Goal: Information Seeking & Learning: Learn about a topic

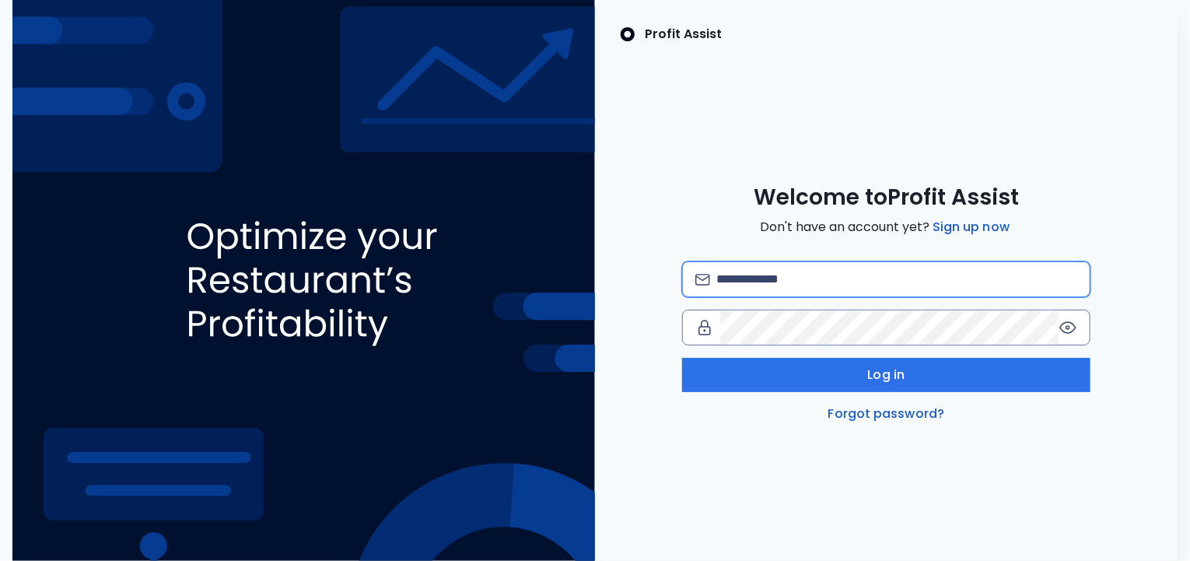
click at [786, 269] on input "email" at bounding box center [896, 279] width 361 height 34
type input "**********"
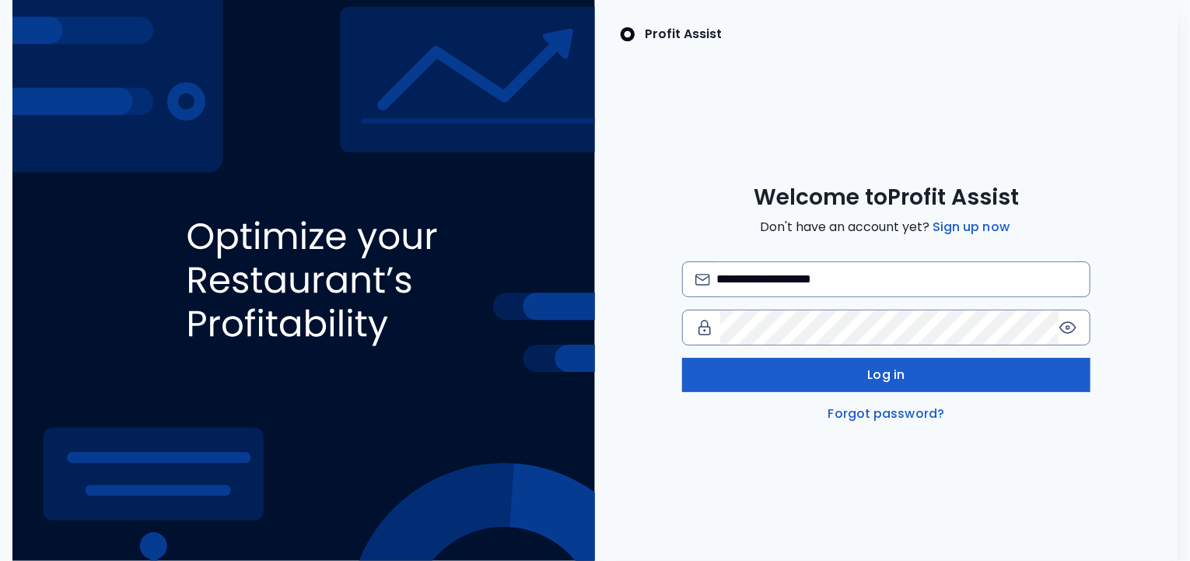
click at [836, 383] on button "Log in" at bounding box center [886, 375] width 408 height 34
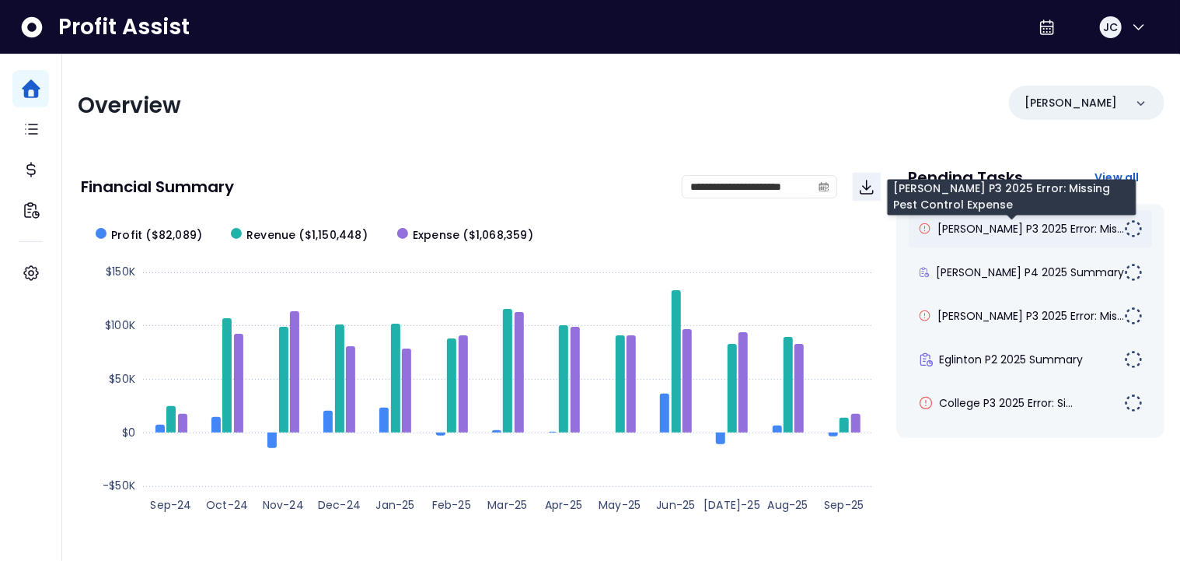
click at [982, 223] on span "[PERSON_NAME] P3 2025 Error: Mis..." at bounding box center [1031, 229] width 187 height 16
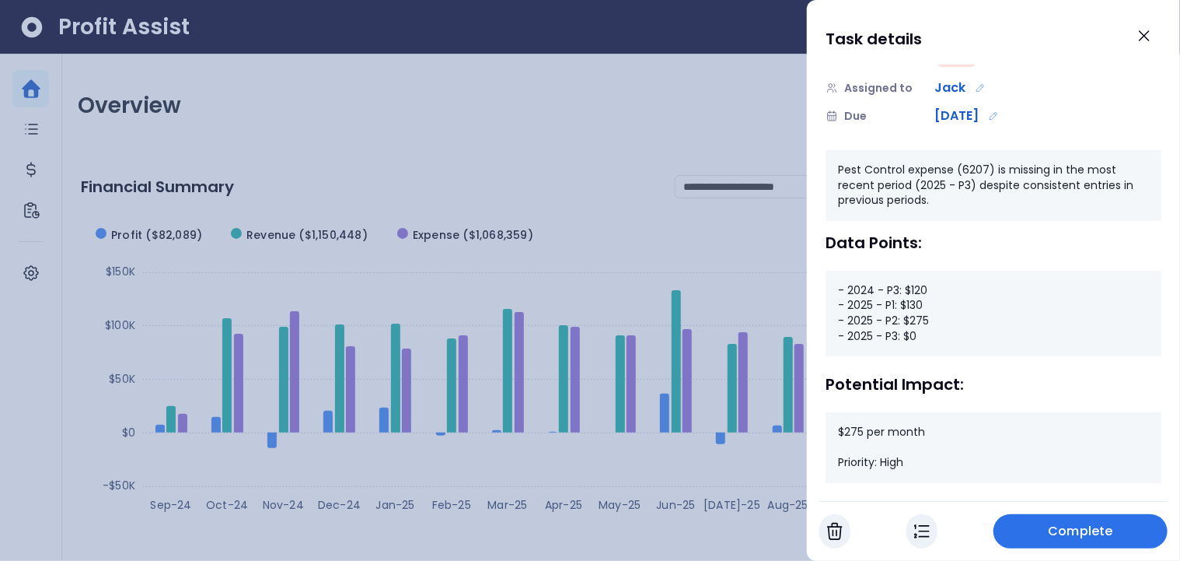
scroll to position [156, 0]
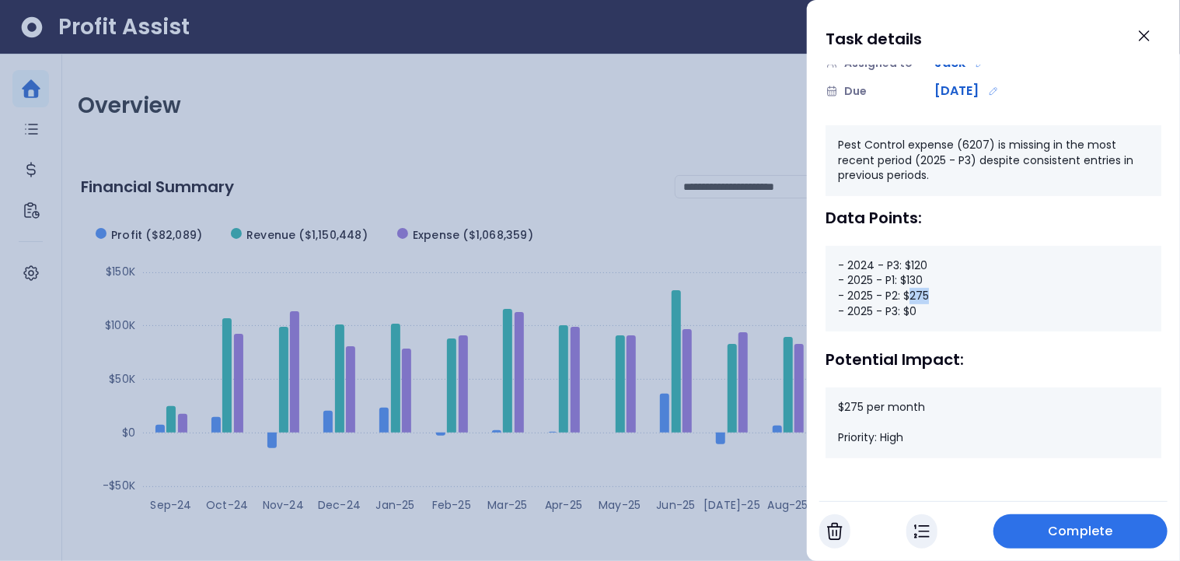
drag, startPoint x: 910, startPoint y: 293, endPoint x: 948, endPoint y: 296, distance: 38.2
click at [948, 296] on div "- 2024 - P3: $120 - 2025 - P1: $130 - 2025 - P2: $275 - 2025 - P3: $0" at bounding box center [994, 289] width 336 height 86
drag, startPoint x: 845, startPoint y: 404, endPoint x: 921, endPoint y: 406, distance: 76.2
click at [921, 406] on div "$275 per month Priority: High" at bounding box center [994, 422] width 336 height 71
click at [1146, 40] on icon "Close" at bounding box center [1144, 35] width 19 height 19
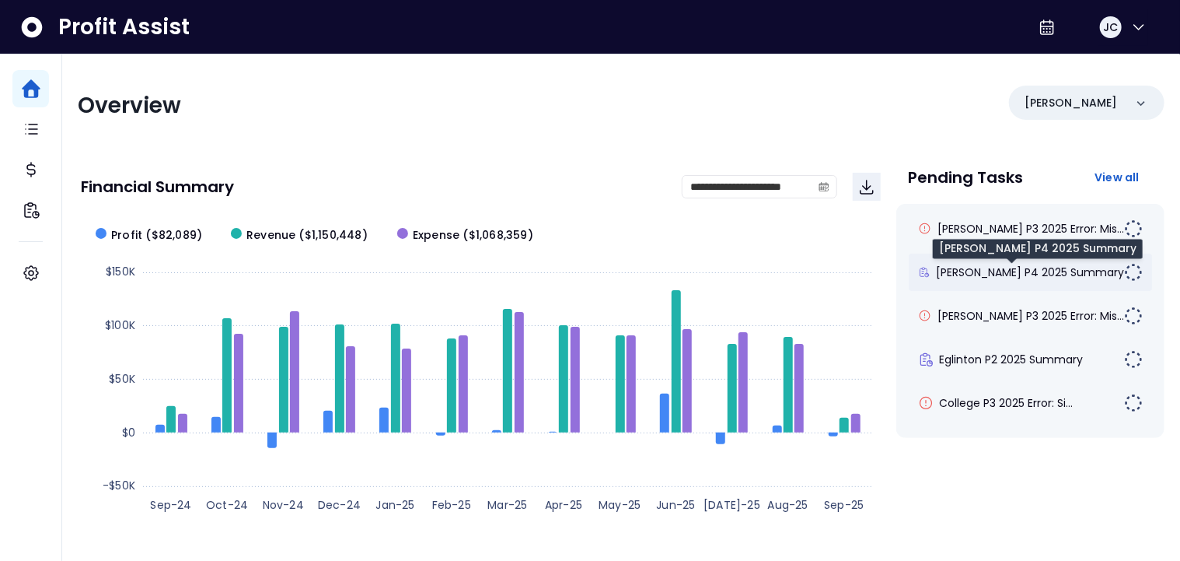
click at [997, 268] on span "[PERSON_NAME] P4 2025 Summary" at bounding box center [1030, 272] width 188 height 16
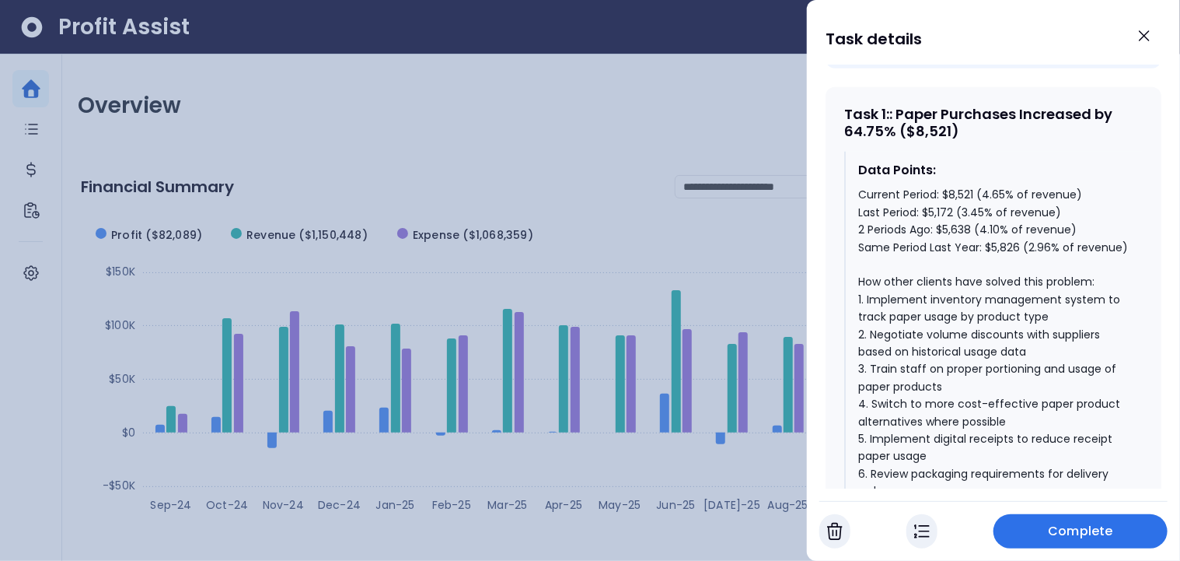
scroll to position [760, 0]
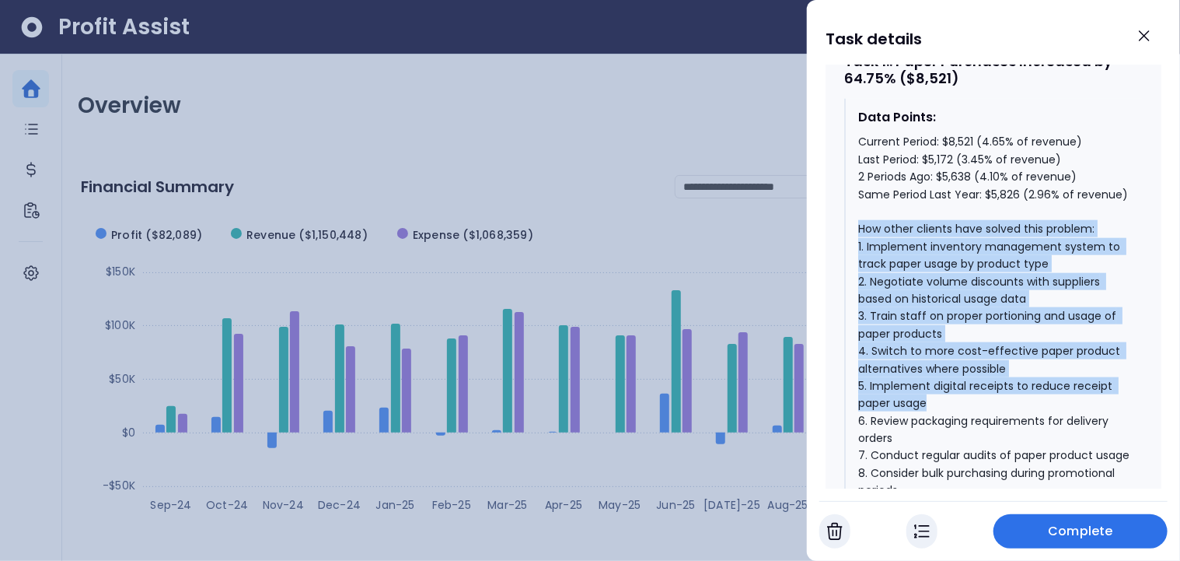
drag, startPoint x: 860, startPoint y: 215, endPoint x: 952, endPoint y: 386, distance: 194.5
click at [952, 386] on div "Current Period: $8,521 (4.65% of revenue) Last Period: $5,172 (3.45% of revenue…" at bounding box center [994, 315] width 272 height 365
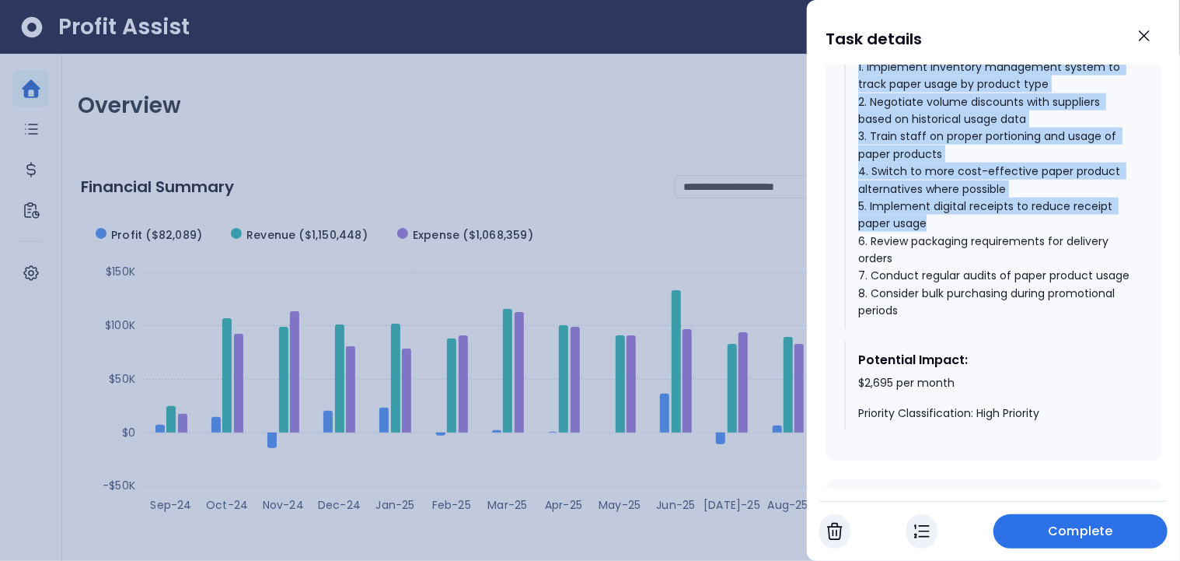
scroll to position [951, 0]
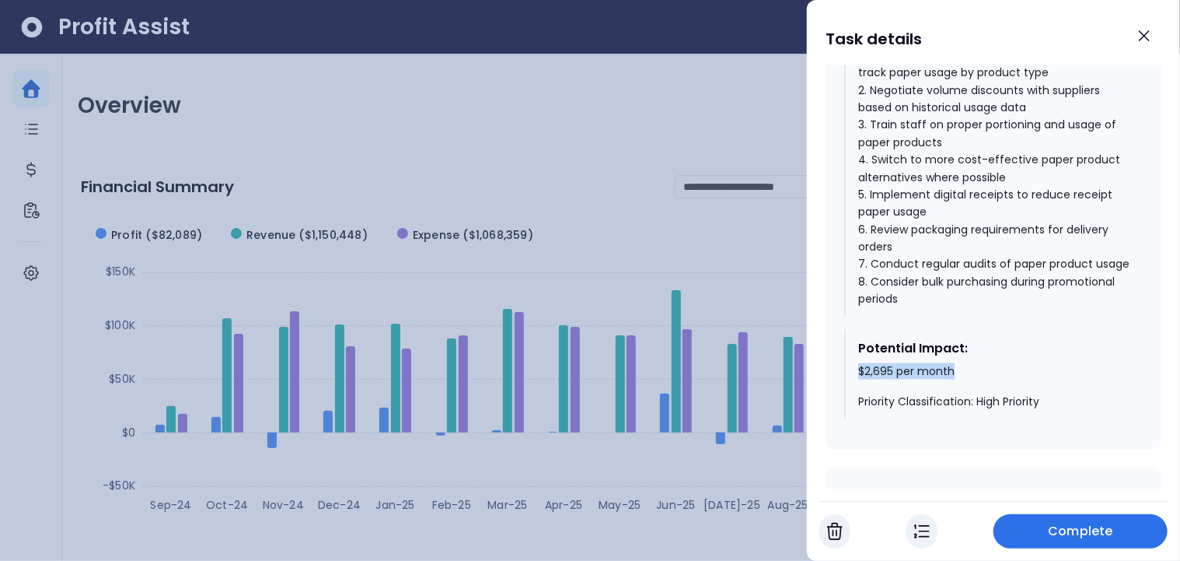
drag, startPoint x: 858, startPoint y: 379, endPoint x: 956, endPoint y: 379, distance: 98.7
click at [956, 379] on div "$2,695 per month Priority Classification: High Priority" at bounding box center [994, 387] width 272 height 46
click at [1141, 44] on icon "Close" at bounding box center [1144, 35] width 19 height 19
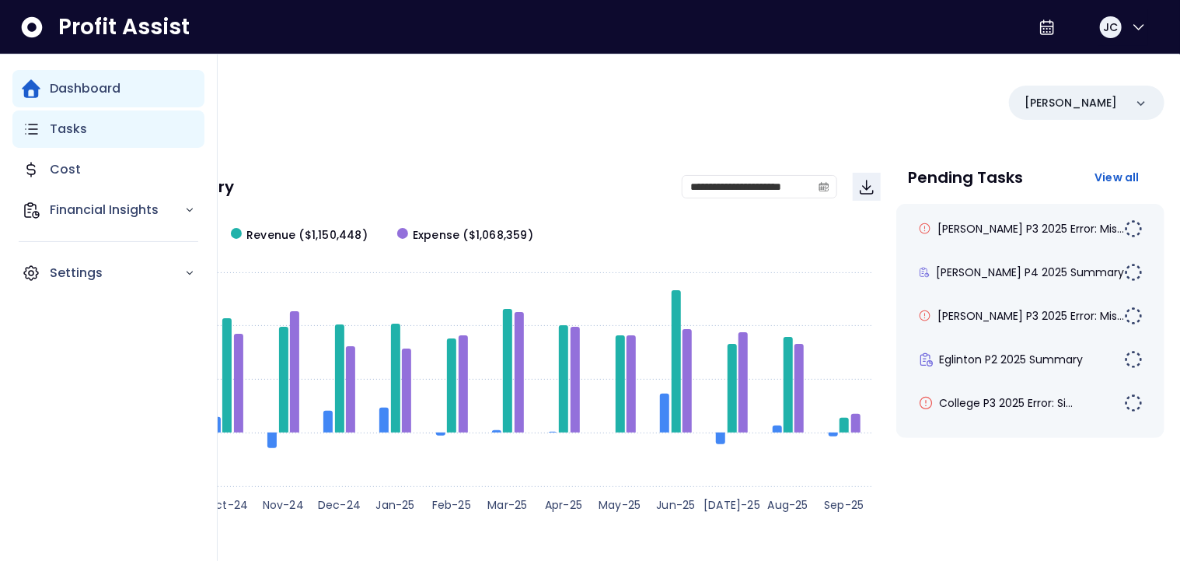
click at [71, 138] on p "Tasks" at bounding box center [68, 129] width 37 height 19
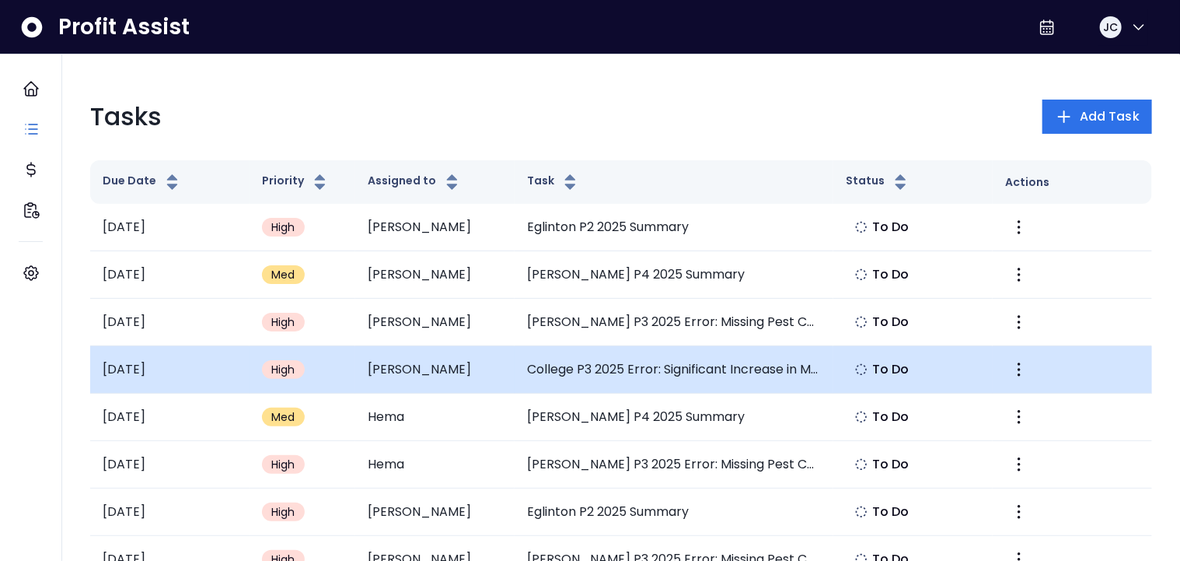
click at [623, 369] on td "College P3 2025 Error: Significant Increase in Meal & Entertainment" at bounding box center [674, 369] width 319 height 47
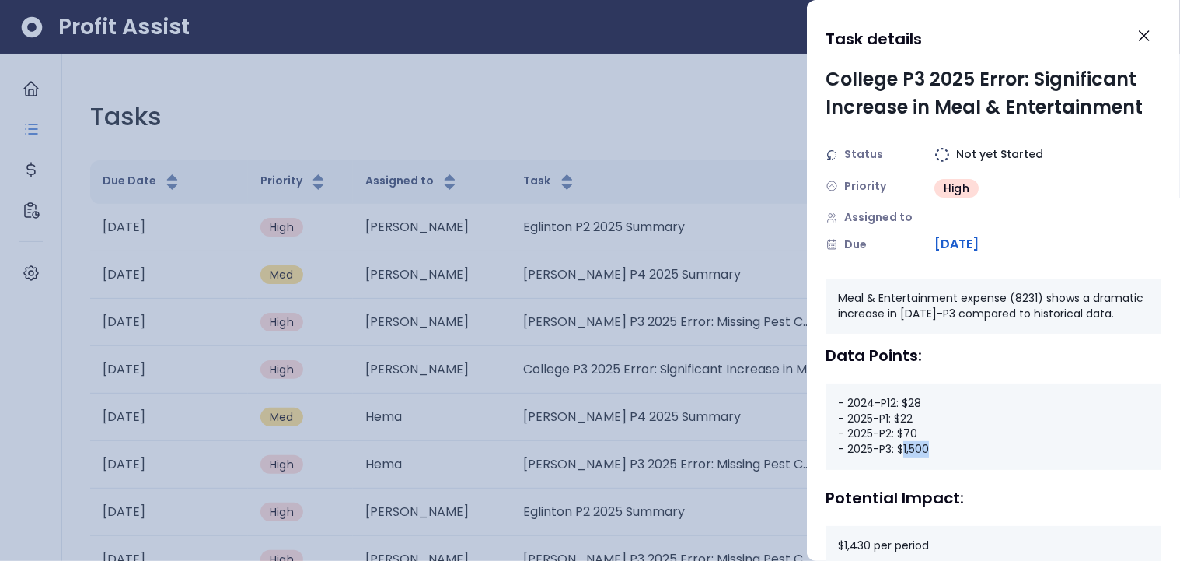
drag, startPoint x: 902, startPoint y: 467, endPoint x: 954, endPoint y: 463, distance: 52.2
click at [954, 463] on div "- 2024-P12: $28 - 2025-P1: $22 - 2025-P2: $70 - 2025-P3: $1,500" at bounding box center [994, 426] width 336 height 86
click at [1150, 44] on icon "Close" at bounding box center [1144, 35] width 19 height 19
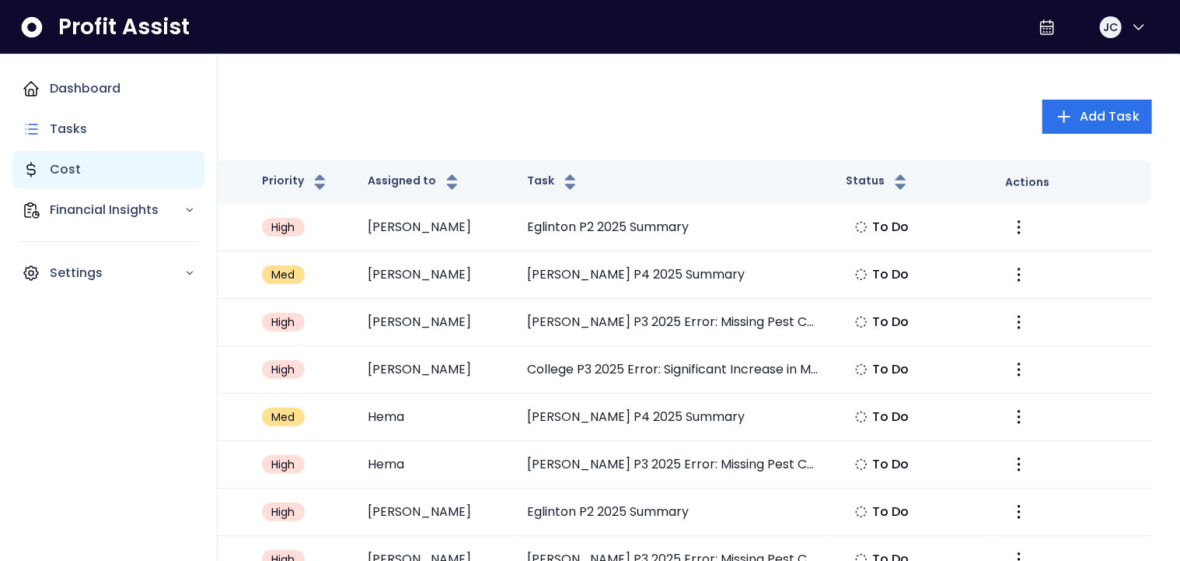
click at [73, 174] on p "Cost" at bounding box center [65, 169] width 31 height 19
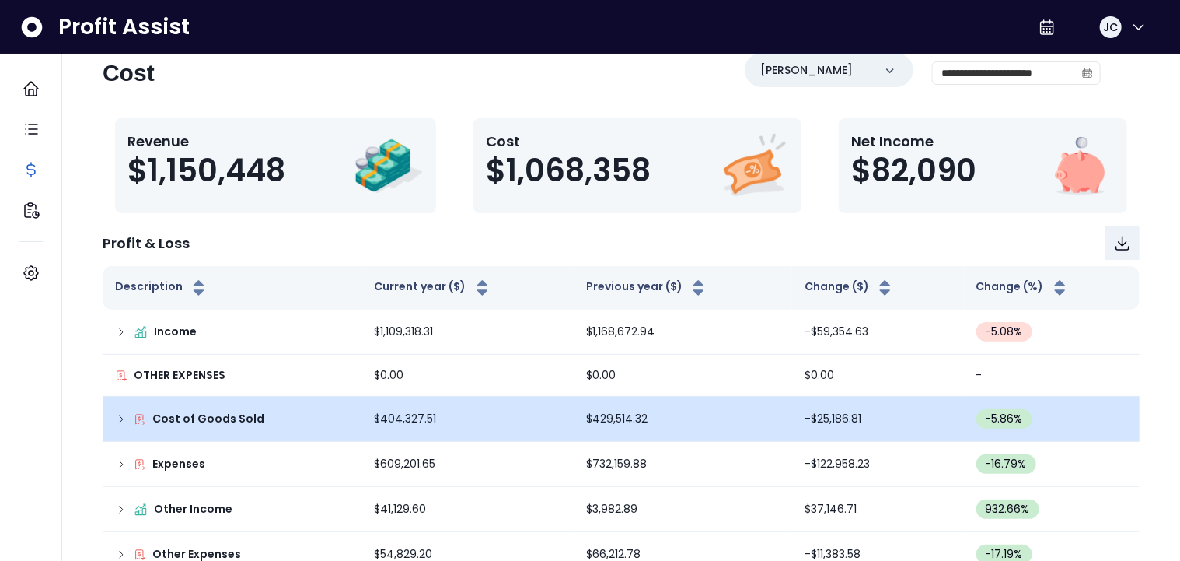
scroll to position [53, 0]
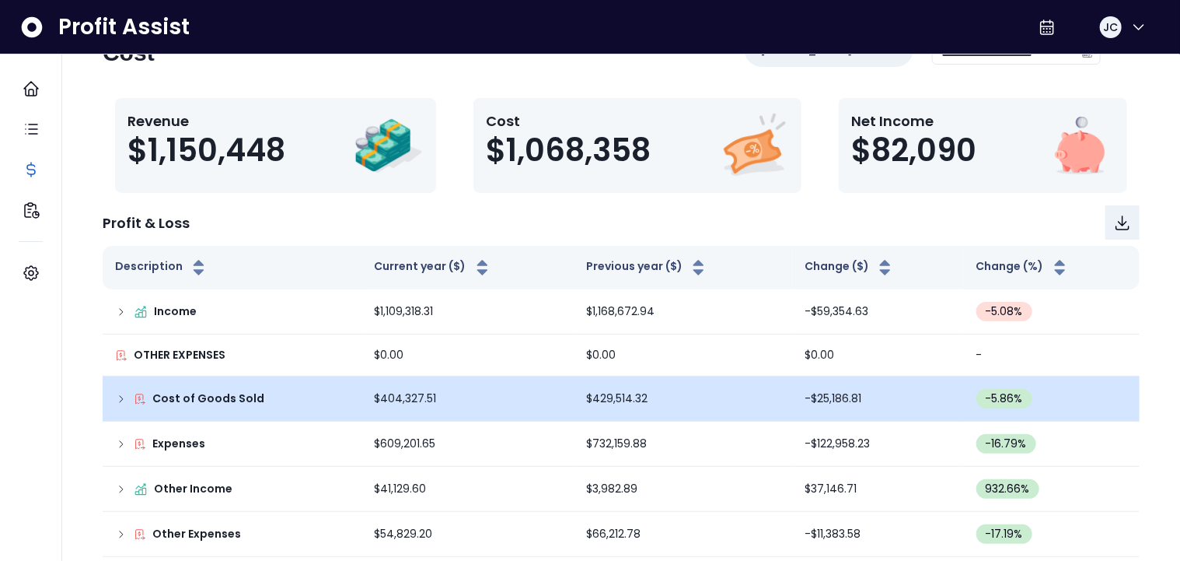
click at [121, 402] on icon at bounding box center [121, 399] width 12 height 12
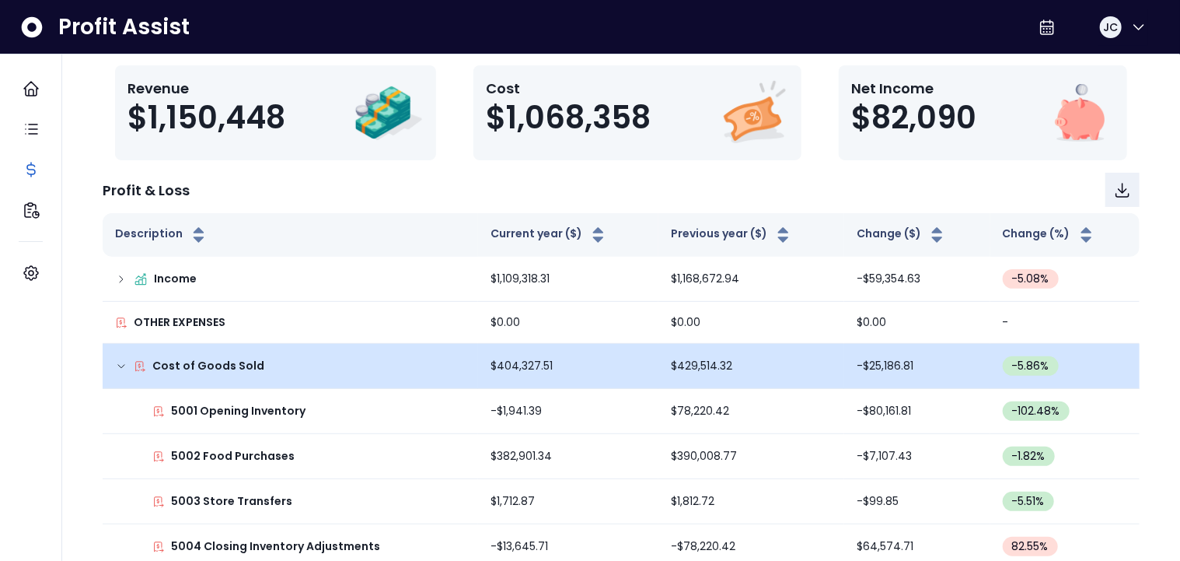
scroll to position [96, 0]
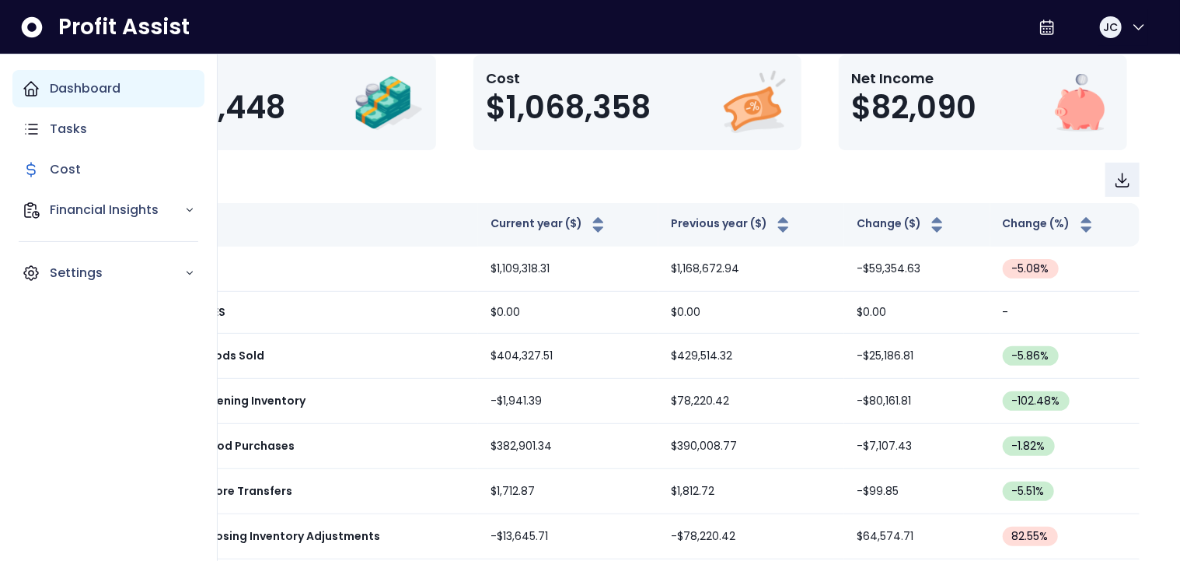
click at [41, 87] on div "Dashboard" at bounding box center [108, 88] width 192 height 37
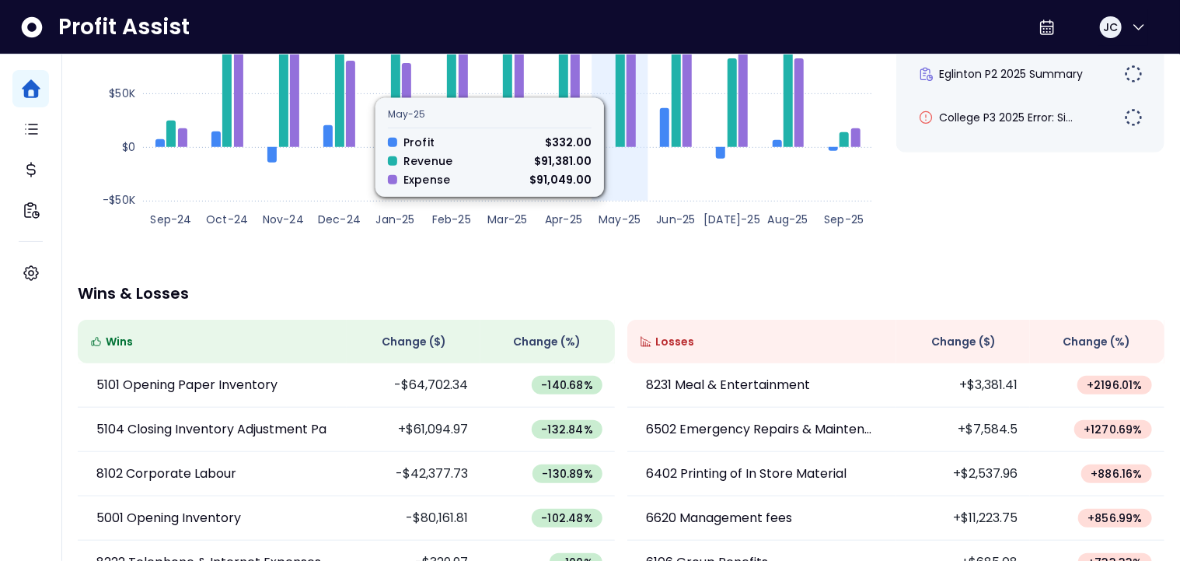
scroll to position [339, 0]
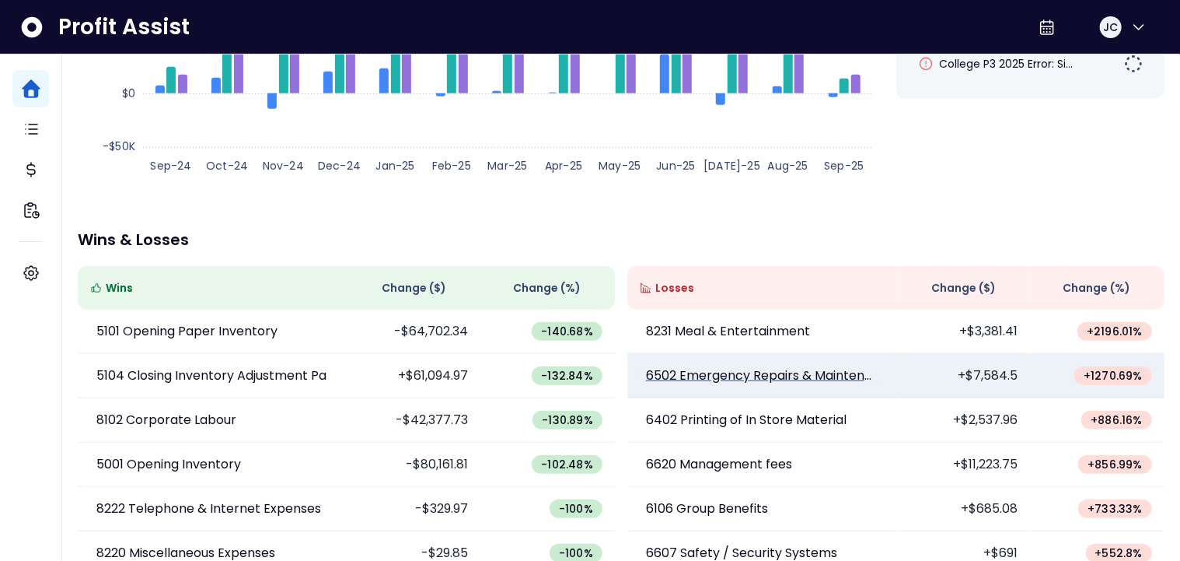
click at [733, 379] on p "6502 Emergency Repairs & Maintenance" at bounding box center [762, 375] width 232 height 19
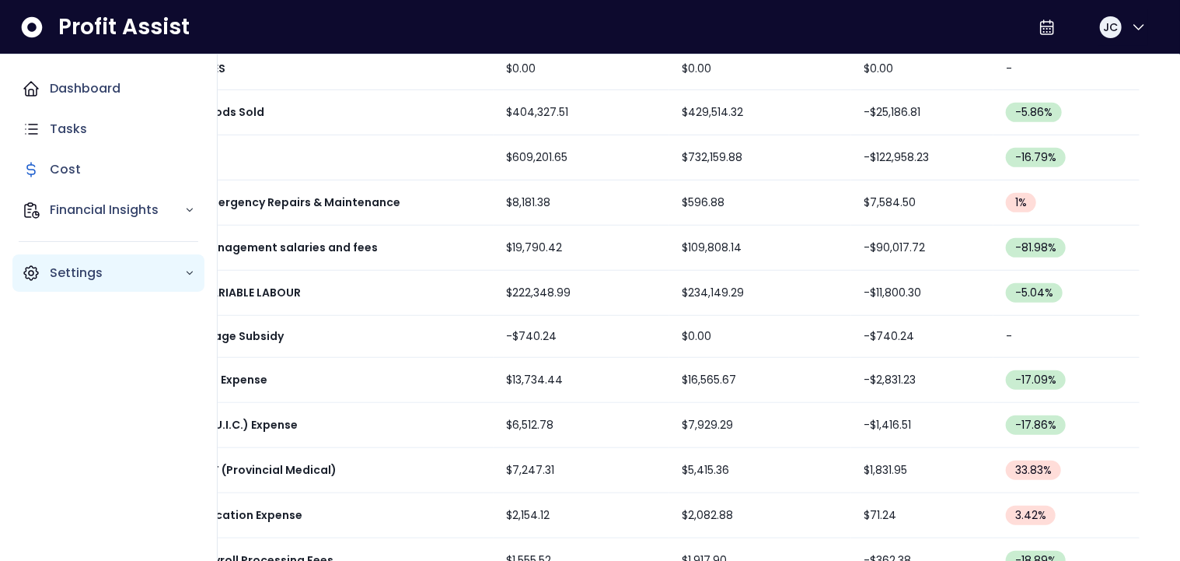
click at [61, 270] on p "Settings" at bounding box center [117, 273] width 135 height 19
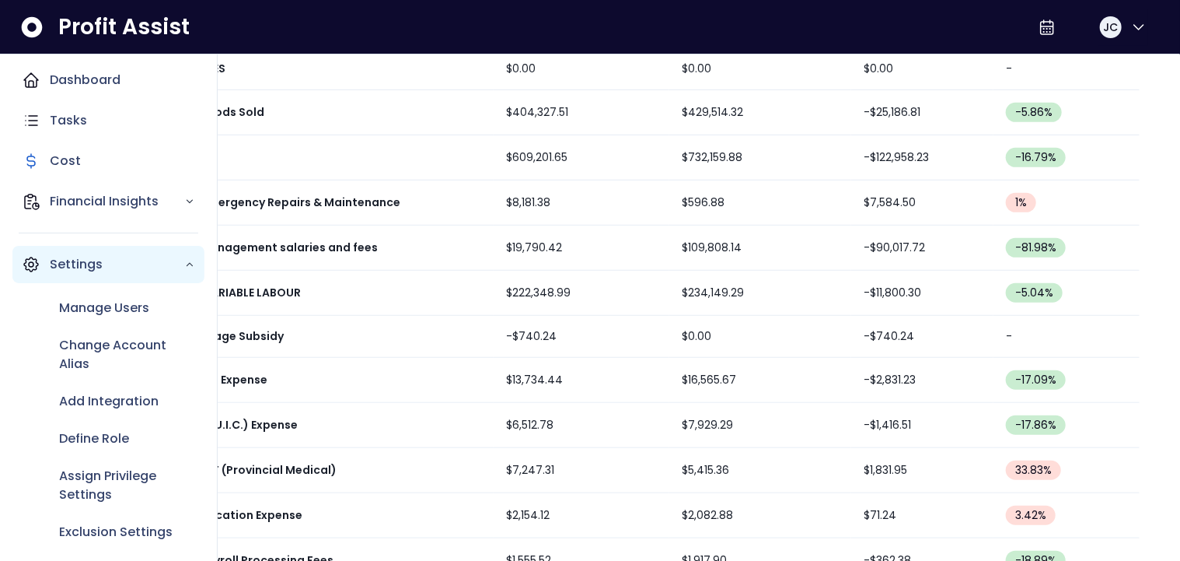
scroll to position [19, 0]
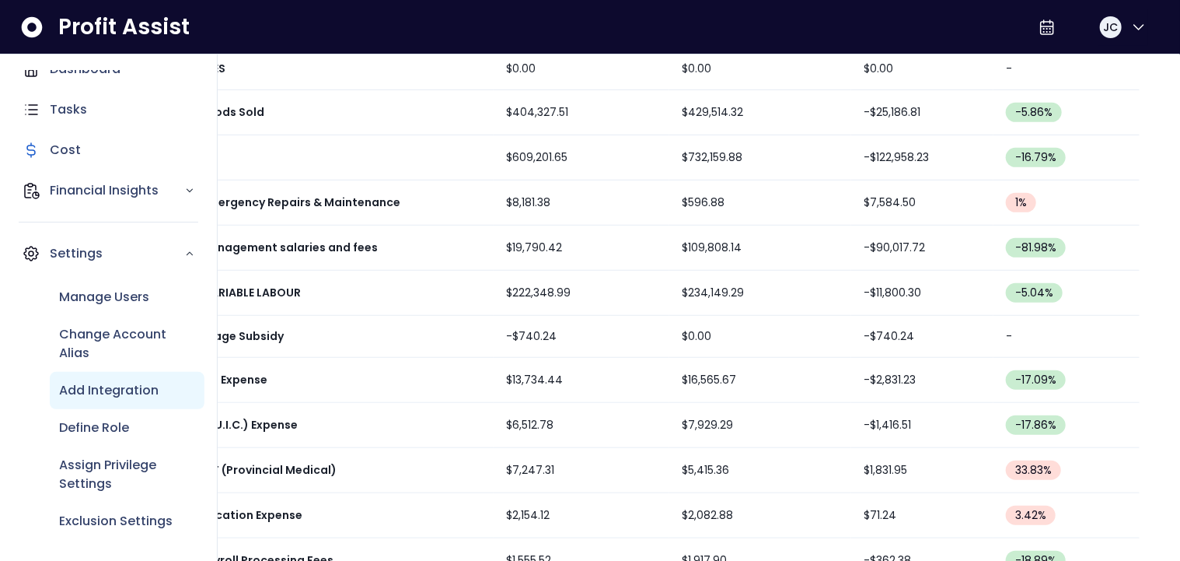
click at [123, 379] on div "Add Integration" at bounding box center [127, 390] width 155 height 37
